Goal: Transaction & Acquisition: Purchase product/service

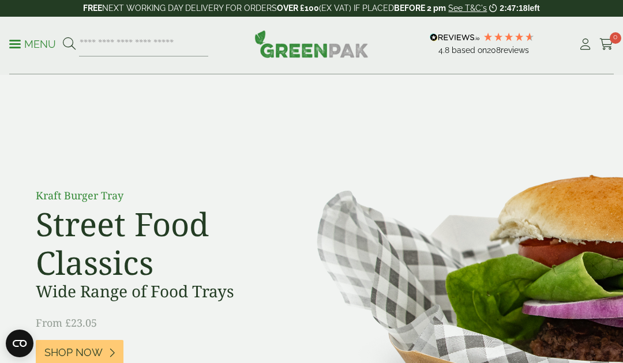
click at [581, 42] on icon at bounding box center [585, 45] width 14 height 12
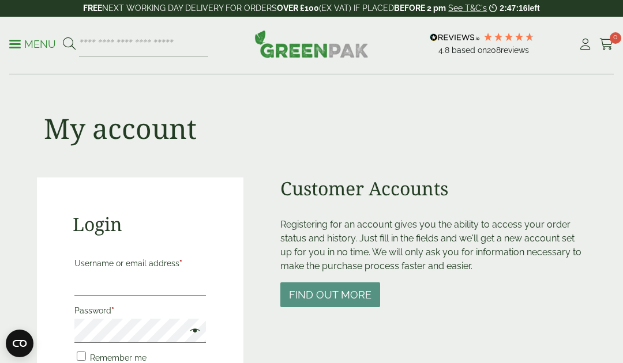
click at [187, 290] on input "Username or email address *" at bounding box center [139, 284] width 131 height 24
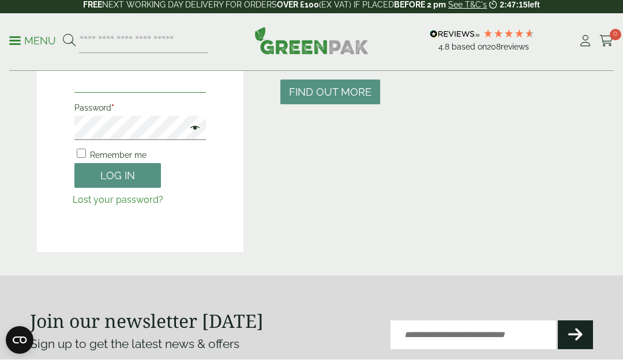
scroll to position [203, 0]
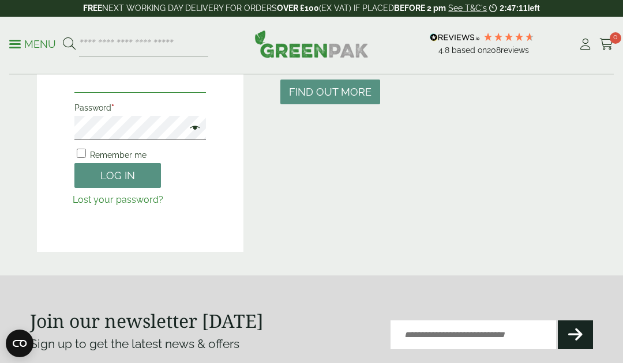
type input "**********"
click at [136, 175] on button "Log in" at bounding box center [117, 175] width 87 height 25
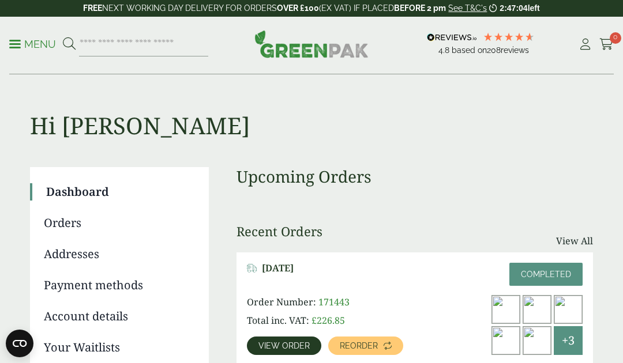
click at [378, 344] on link "Reorder" at bounding box center [365, 346] width 75 height 18
click at [372, 352] on link "Reorder" at bounding box center [365, 346] width 75 height 18
click at [28, 37] on p "Menu" at bounding box center [32, 44] width 47 height 14
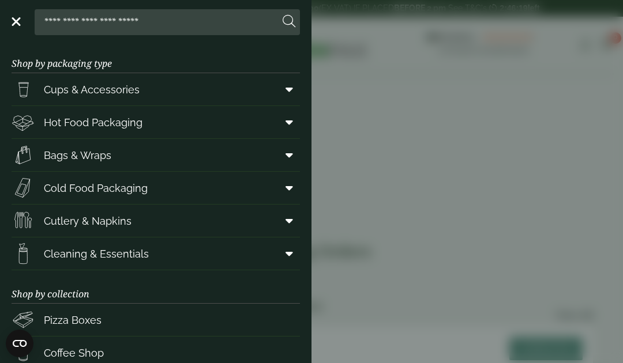
click at [172, 127] on link "Hot Food Packaging" at bounding box center [156, 122] width 288 height 32
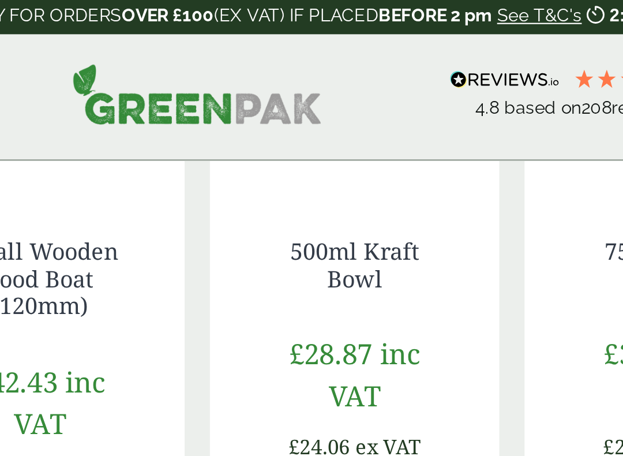
scroll to position [853, 0]
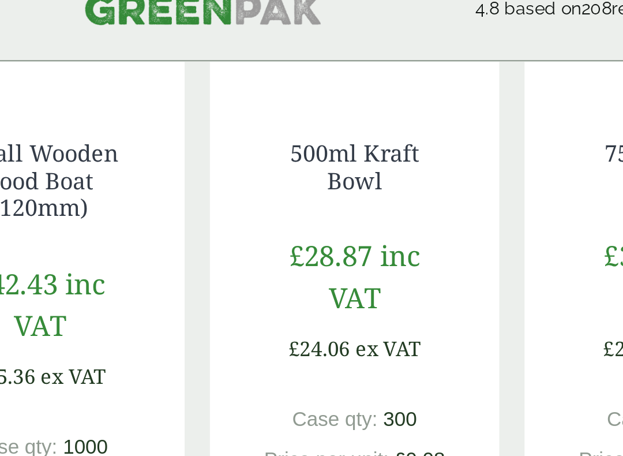
click at [354, 109] on link "500ml Kraft Bowl" at bounding box center [383, 122] width 59 height 27
